Goal: Task Accomplishment & Management: Manage account settings

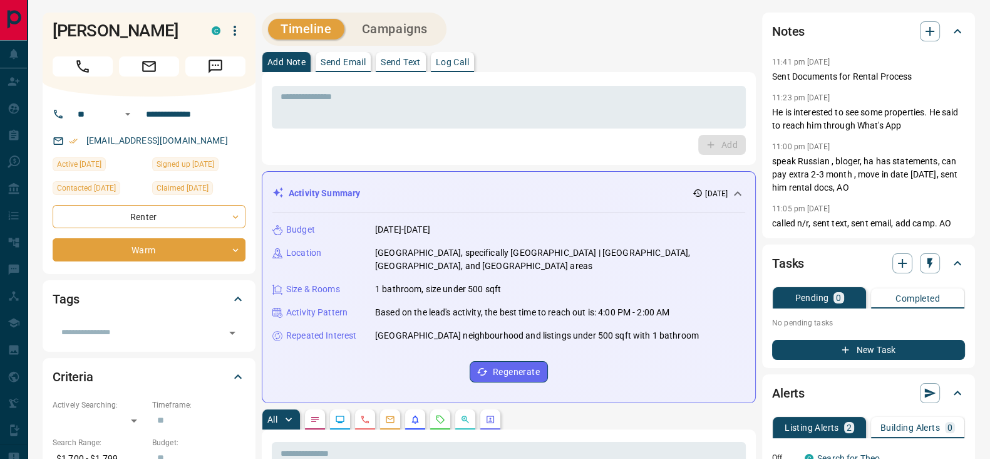
click at [435, 153] on div "Add" at bounding box center [509, 145] width 474 height 20
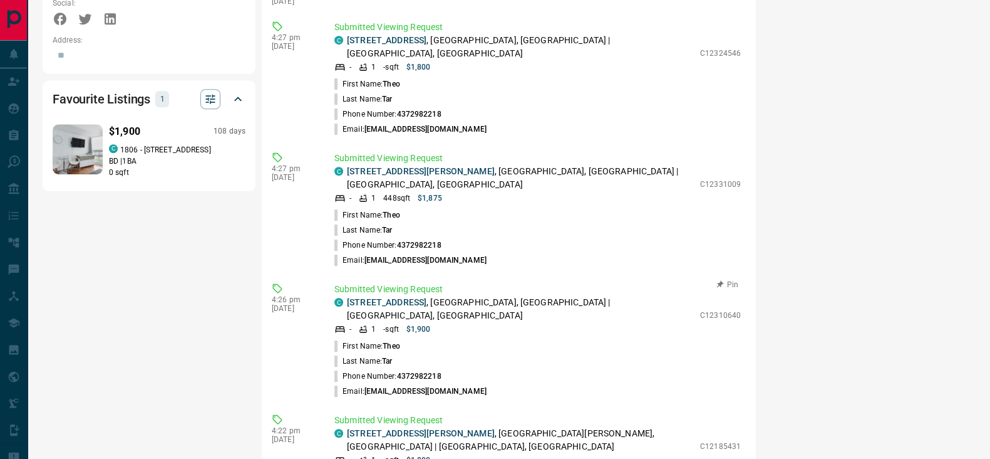
scroll to position [880, 0]
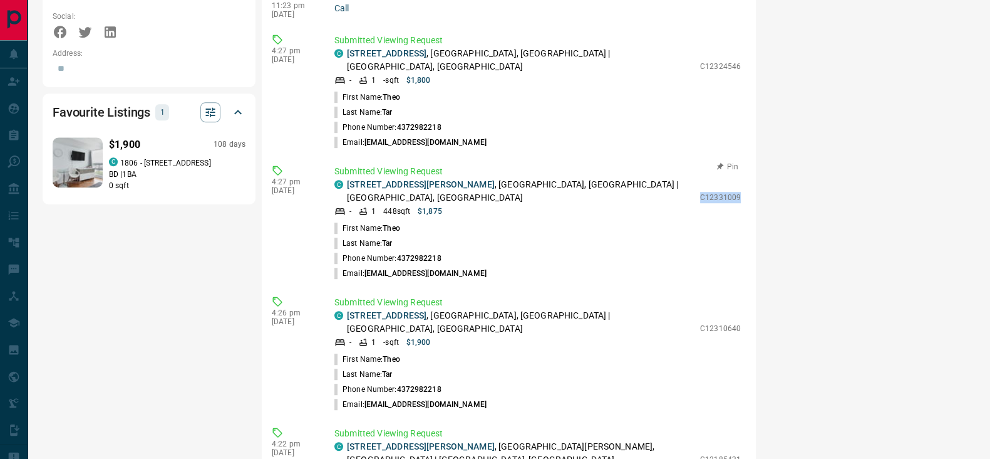
drag, startPoint x: 690, startPoint y: 160, endPoint x: 734, endPoint y: 161, distance: 43.2
click at [734, 165] on div "Submitted Viewing Request C [STREET_ADDRESS][PERSON_NAME] - 1 448 sqft $1,875 C…" at bounding box center [541, 223] width 412 height 116
copy p "C12331009"
drag, startPoint x: 690, startPoint y: 280, endPoint x: 732, endPoint y: 280, distance: 42.0
click at [732, 296] on div "Submitted Viewing Request C [STREET_ADDRESS] - 1 - sqft $1,900 C12310640 First …" at bounding box center [541, 354] width 412 height 116
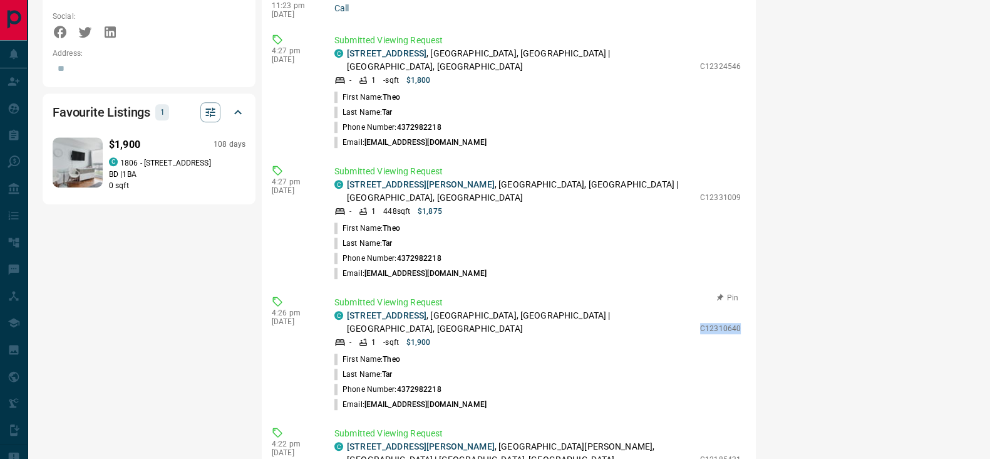
copy p "C12310640"
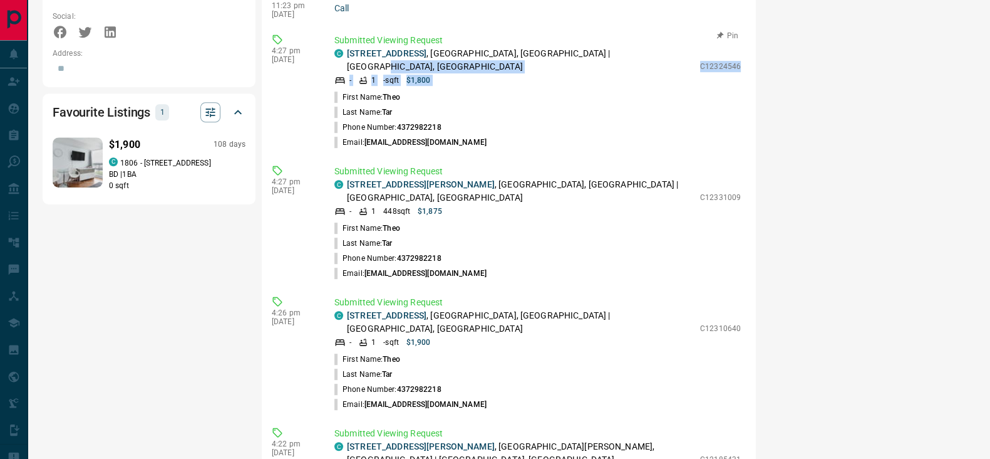
drag, startPoint x: 680, startPoint y: 42, endPoint x: 732, endPoint y: 39, distance: 52.7
click at [732, 39] on div "Submitted Viewing Request C 803 - 485 Eglinton Avenue E , Mount Pleasant East, …" at bounding box center [541, 92] width 412 height 116
click at [714, 61] on p "C12324546" at bounding box center [720, 66] width 41 height 11
drag, startPoint x: 689, startPoint y: 43, endPoint x: 730, endPoint y: 43, distance: 40.7
click at [730, 43] on div "Submitted Viewing Request C 803 - 485 Eglinton Avenue E , Mount Pleasant East, …" at bounding box center [541, 92] width 412 height 116
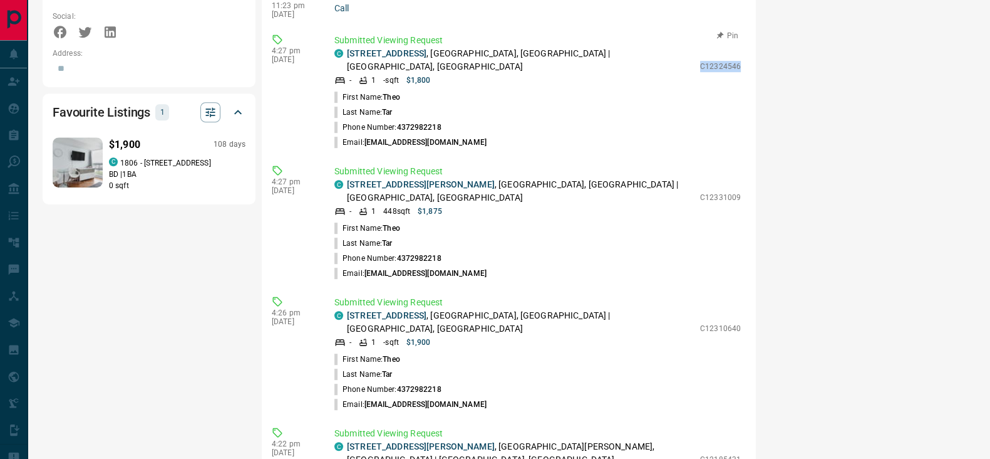
copy p "C12324546"
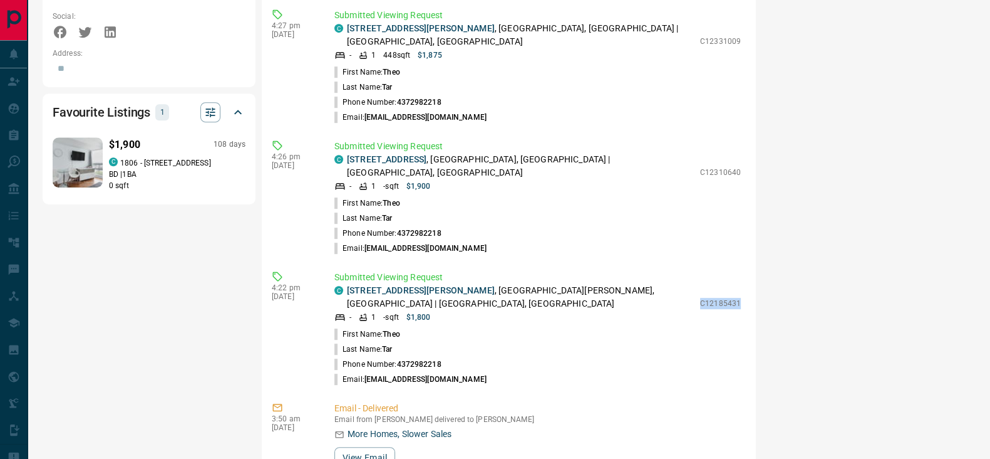
drag, startPoint x: 690, startPoint y: 239, endPoint x: 738, endPoint y: 242, distance: 47.7
click at [738, 242] on div "11:41 pm Aug 11 2025 Note Action Note Added by Farrukh Normuradov Sent Document…" at bounding box center [509, 103] width 474 height 1002
copy p "C12185431"
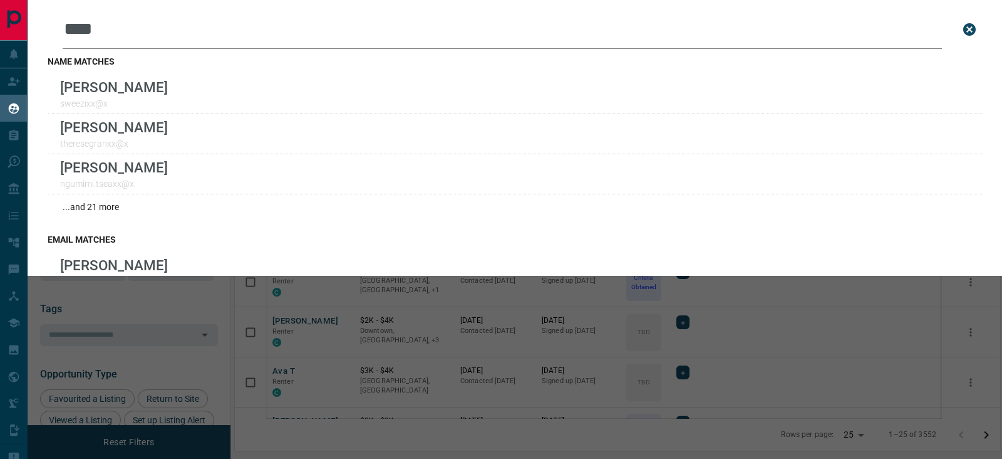
scroll to position [335, 754]
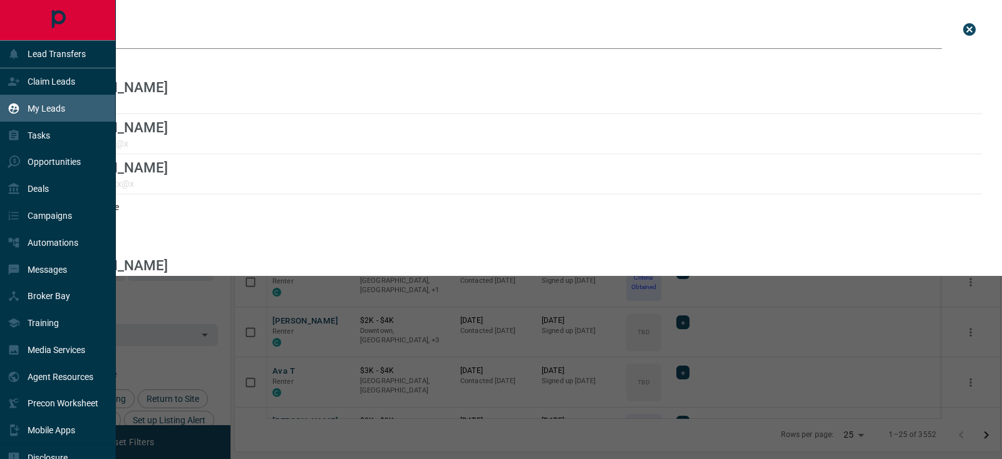
drag, startPoint x: 176, startPoint y: 36, endPoint x: 9, endPoint y: 36, distance: 166.6
click at [9, 36] on div "Lead Transfers Claim Leads My Leads Tasks Opportunities Deals Campaigns Automat…" at bounding box center [501, 221] width 1002 height 443
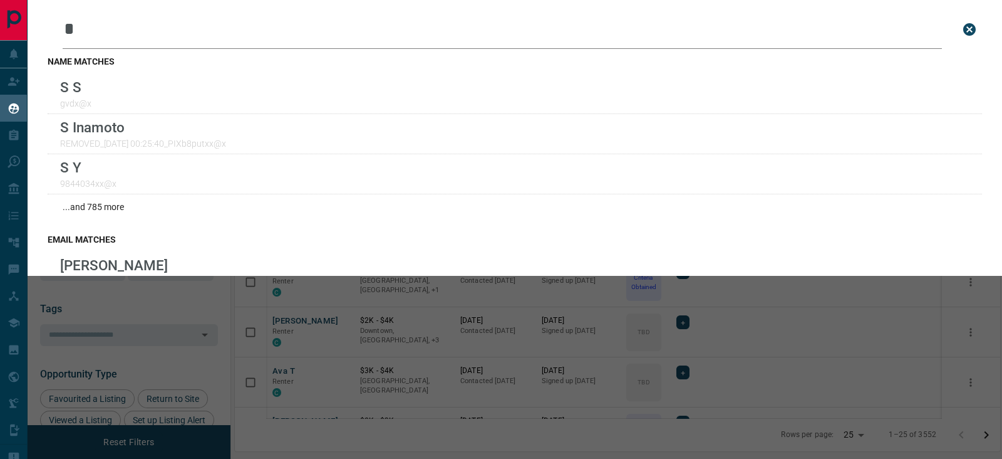
click at [197, 28] on input "*" at bounding box center [503, 29] width 880 height 39
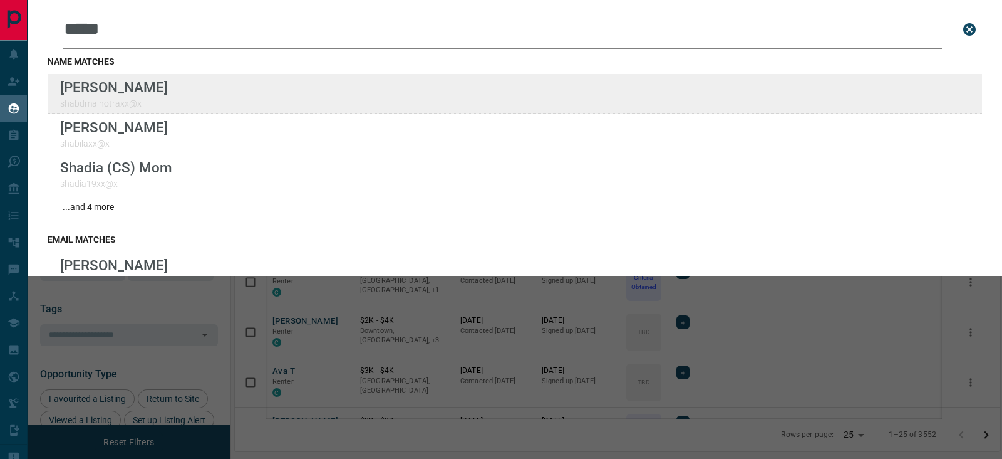
type input "*****"
